Goal: Task Accomplishment & Management: Complete application form

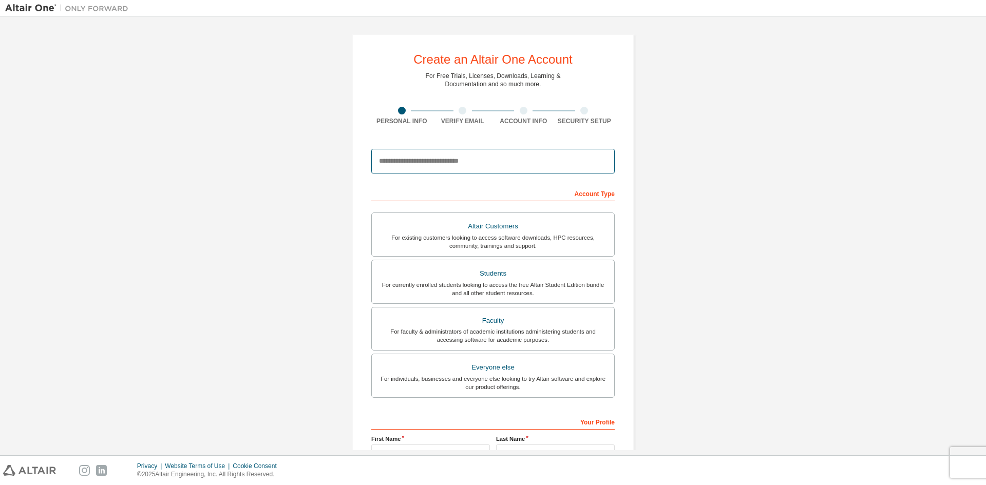
click at [434, 166] on input "email" at bounding box center [492, 161] width 243 height 25
click at [434, 161] on input "email" at bounding box center [492, 161] width 243 height 25
drag, startPoint x: 421, startPoint y: 160, endPoint x: 336, endPoint y: 153, distance: 85.5
click at [339, 155] on div "Create an Altair One Account For Free Trials, Licenses, Downloads, Learning & D…" at bounding box center [492, 294] width 307 height 544
drag, startPoint x: 413, startPoint y: 162, endPoint x: 356, endPoint y: 158, distance: 57.1
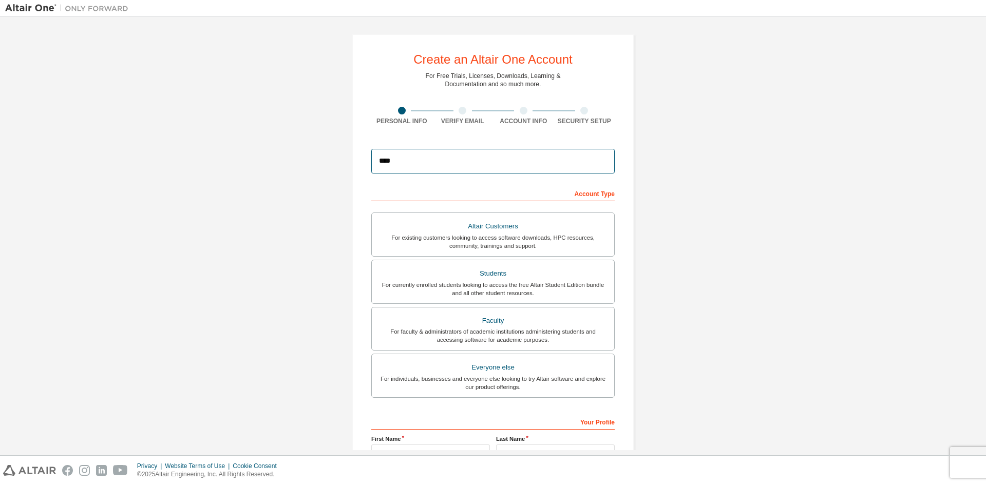
click at [356, 158] on div "Create an Altair One Account For Free Trials, Licenses, Downloads, Learning & D…" at bounding box center [493, 293] width 282 height 519
type input "*"
drag, startPoint x: 414, startPoint y: 160, endPoint x: 346, endPoint y: 156, distance: 68.4
click at [348, 156] on div "Create an Altair One Account For Free Trials, Licenses, Downloads, Learning & D…" at bounding box center [492, 294] width 307 height 544
click at [404, 163] on input "*" at bounding box center [492, 161] width 243 height 25
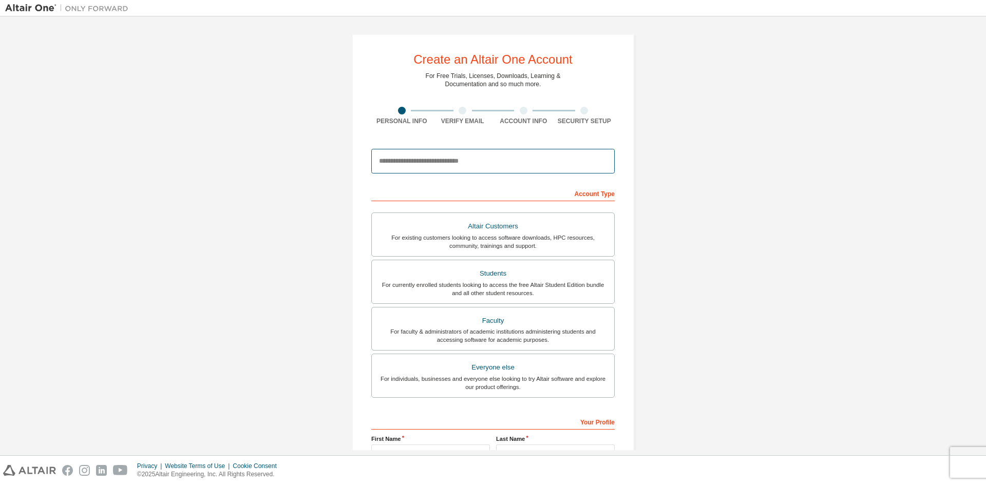
click at [407, 163] on input "email" at bounding box center [492, 161] width 243 height 25
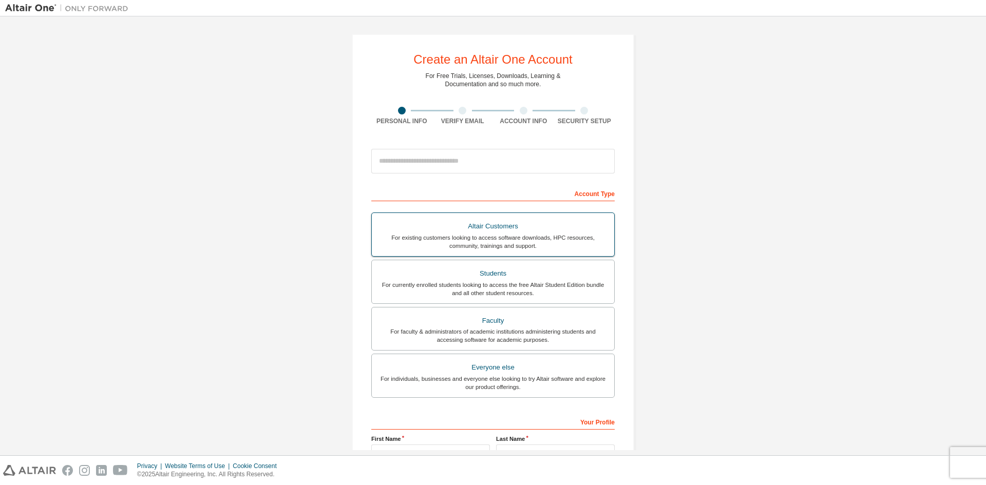
click at [503, 279] on div "Students" at bounding box center [493, 273] width 230 height 14
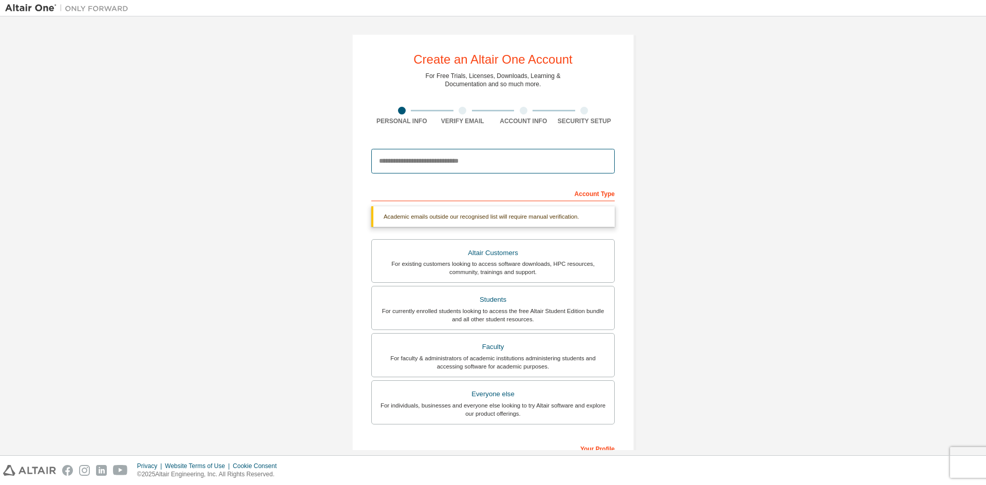
drag, startPoint x: 429, startPoint y: 172, endPoint x: 425, endPoint y: 161, distance: 11.9
click at [429, 170] on input "email" at bounding box center [492, 161] width 243 height 25
click at [425, 161] on input "email" at bounding box center [492, 161] width 243 height 25
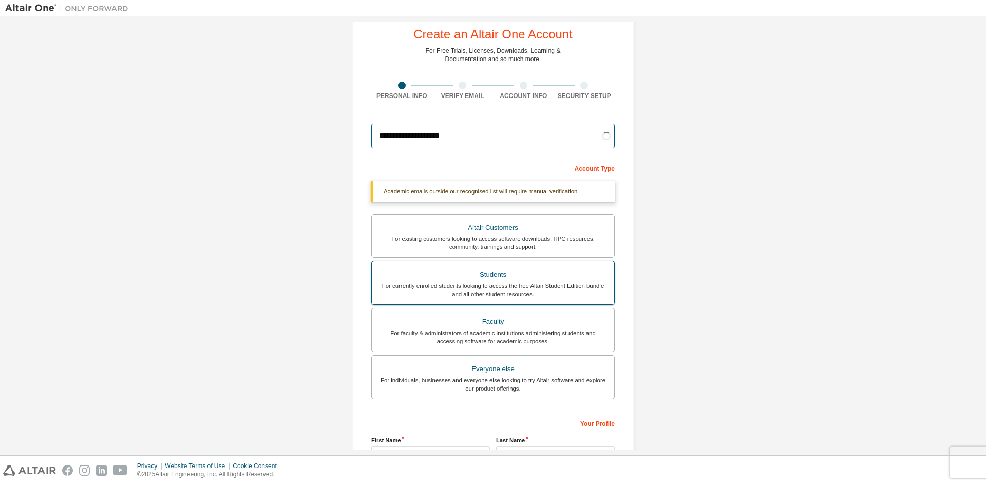
scroll to position [142, 0]
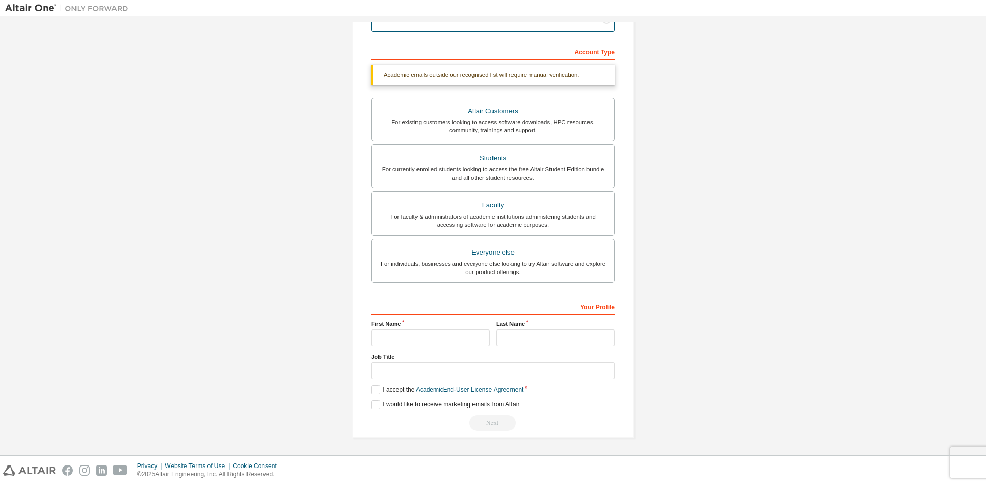
type input "**********"
click at [463, 340] on input "text" at bounding box center [430, 338] width 119 height 17
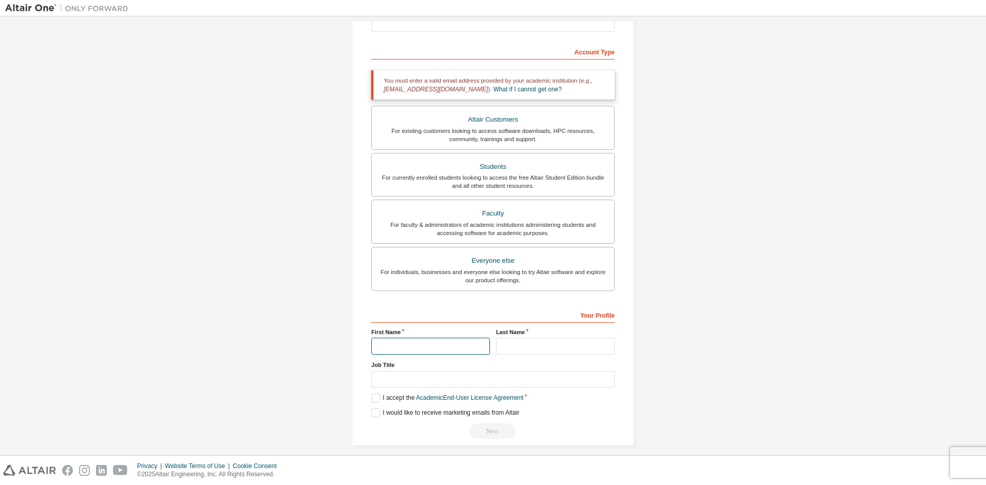
type input "*"
type input "********"
type input "*"
type input "**********"
click at [462, 375] on input "text" at bounding box center [492, 379] width 243 height 17
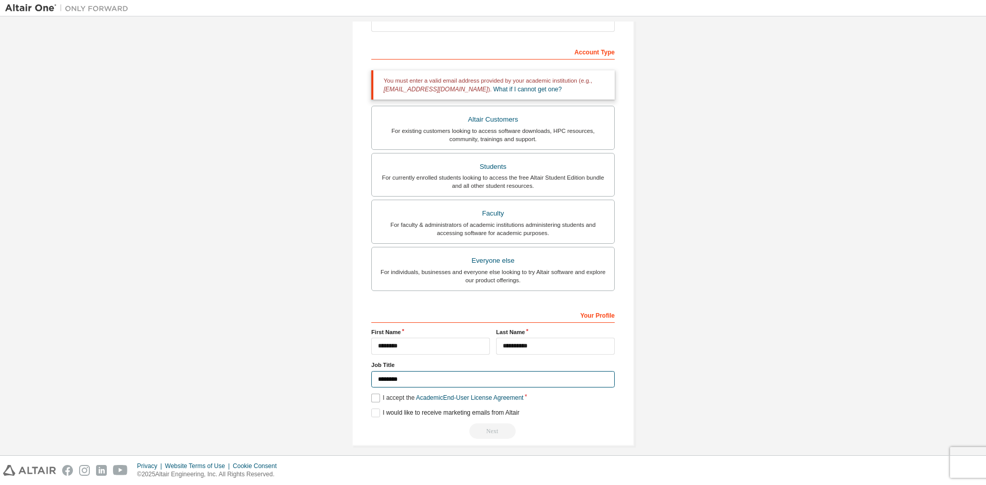
type input "********"
click at [374, 398] on label "I accept the Academic End-User License Agreement" at bounding box center [447, 398] width 152 height 9
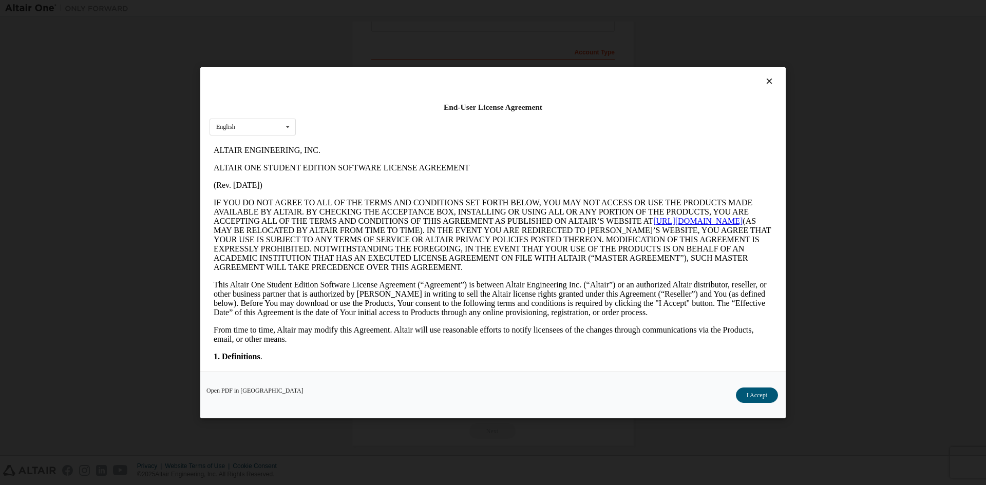
scroll to position [0, 0]
click at [759, 398] on button "I Accept" at bounding box center [757, 394] width 42 height 15
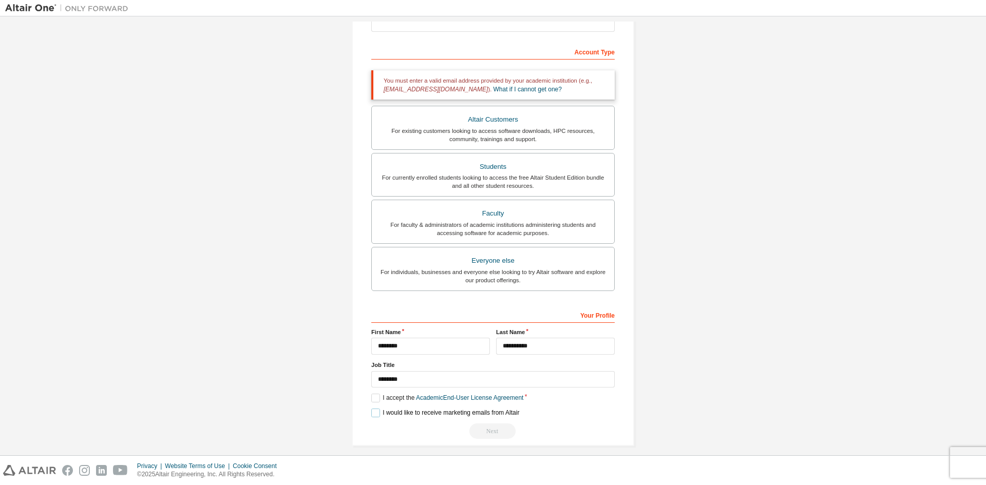
click at [373, 414] on label "I would like to receive marketing emails from Altair" at bounding box center [445, 413] width 148 height 9
click at [971, 463] on div "Privacy Website Terms of Use Cookie Consent © 2025 Altair Engineering, Inc. All…" at bounding box center [493, 470] width 986 height 29
click at [980, 459] on div "Privacy Website Terms of Use Cookie Consent © 2025 Altair Engineering, Inc. All…" at bounding box center [493, 470] width 986 height 29
click at [955, 468] on div "Privacy Website Terms of Use Cookie Consent © 2025 Altair Engineering, Inc. All…" at bounding box center [493, 470] width 986 height 29
click at [947, 475] on div "Privacy Website Terms of Use Cookie Consent © 2025 Altair Engineering, Inc. All…" at bounding box center [493, 470] width 986 height 29
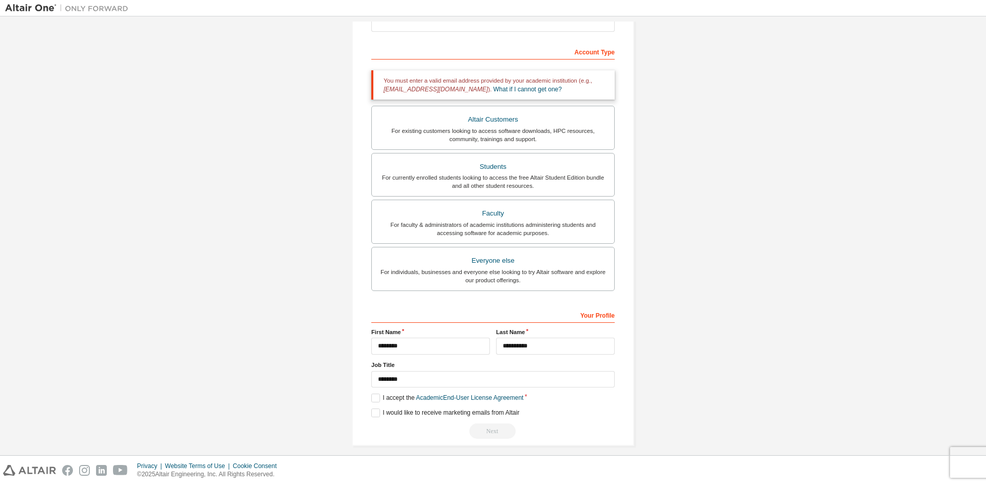
click at [960, 482] on div "Privacy Website Terms of Use Cookie Consent © 2025 Altair Engineering, Inc. All…" at bounding box center [493, 470] width 986 height 29
click at [970, 484] on div "Privacy Website Terms of Use Cookie Consent © 2025 Altair Engineering, Inc. All…" at bounding box center [493, 470] width 986 height 29
click at [972, 485] on div "Privacy Website Terms of Use Cookie Consent © 2025 Altair Engineering, Inc. All…" at bounding box center [493, 470] width 986 height 29
click at [972, 484] on div "Privacy Website Terms of Use Cookie Consent © 2025 Altair Engineering, Inc. All…" at bounding box center [493, 470] width 986 height 29
drag, startPoint x: 972, startPoint y: 483, endPoint x: 931, endPoint y: 473, distance: 42.6
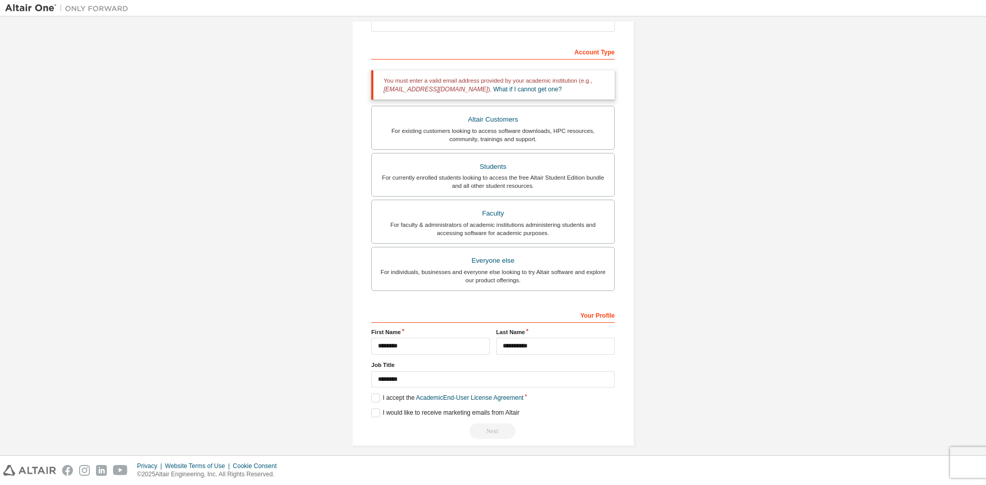
click at [971, 482] on div "Privacy Website Terms of Use Cookie Consent © 2025 Altair Engineering, Inc. All…" at bounding box center [493, 470] width 986 height 29
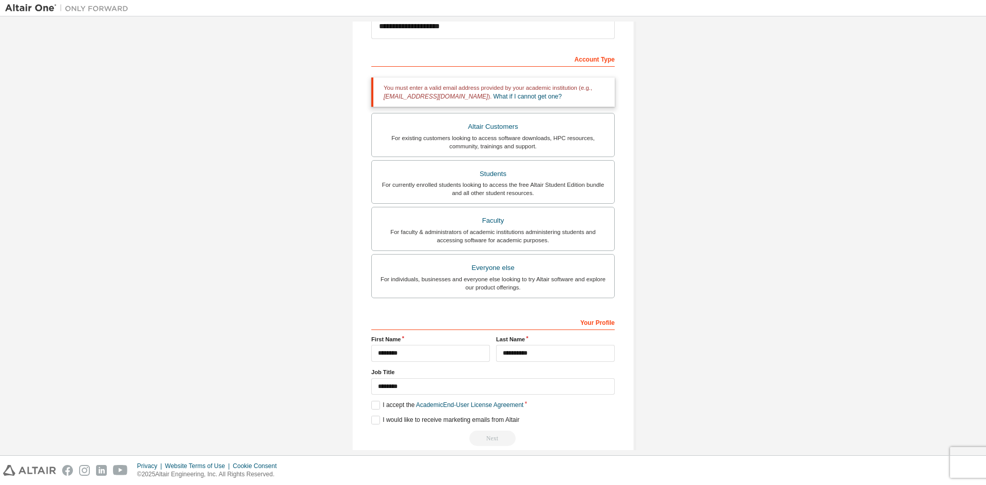
scroll to position [142, 0]
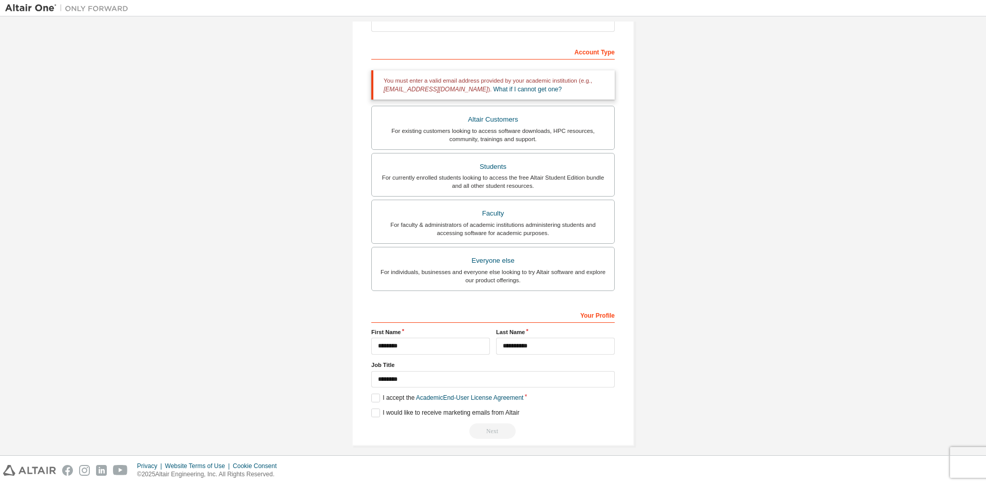
click at [982, 456] on div "Privacy Website Terms of Use Cookie Consent © 2025 Altair Engineering, Inc. All…" at bounding box center [493, 470] width 986 height 29
